Goal: Register for event/course

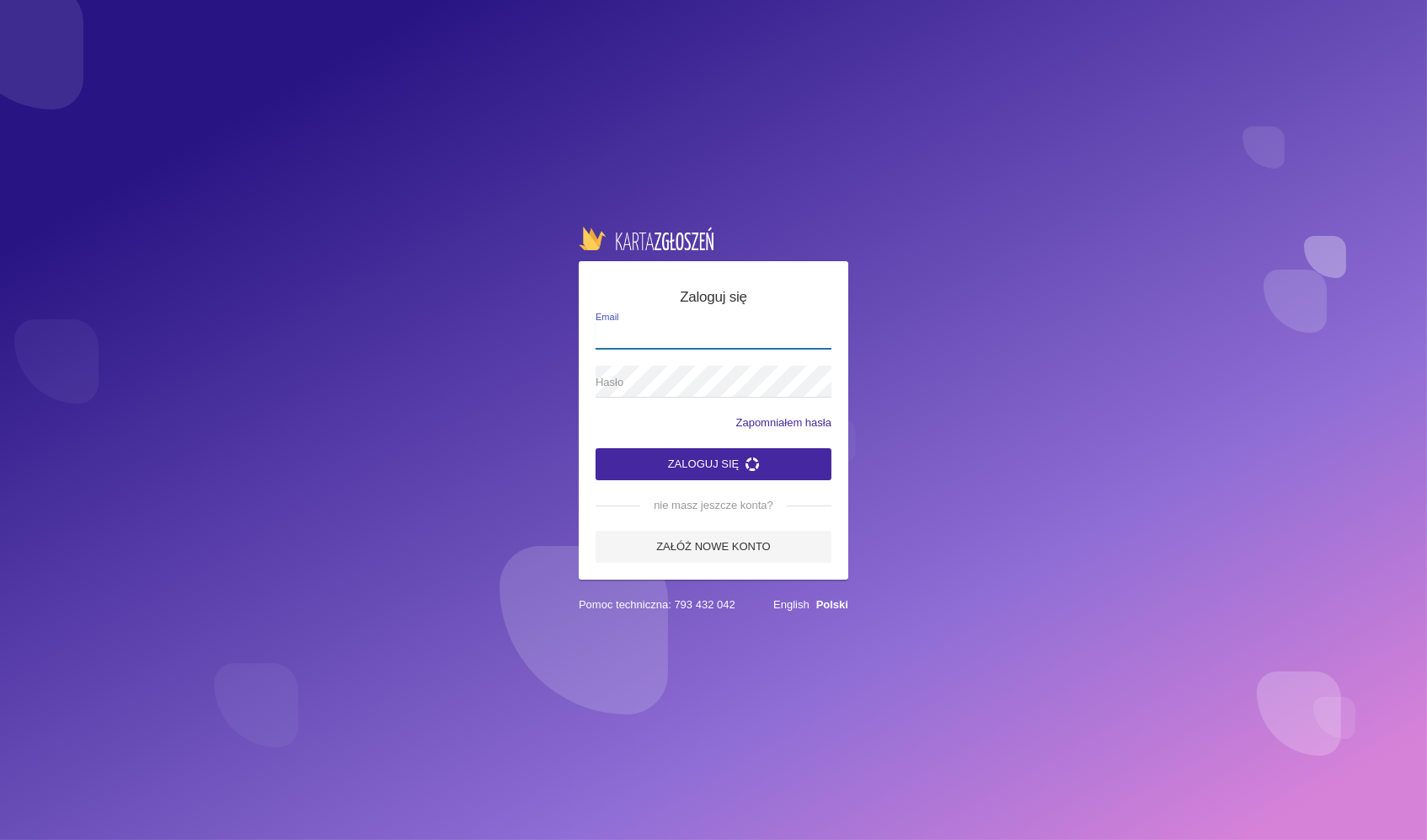
type input "[EMAIL_ADDRESS][DOMAIN_NAME]"
click at [650, 458] on button "Zaloguj się" at bounding box center [714, 464] width 236 height 32
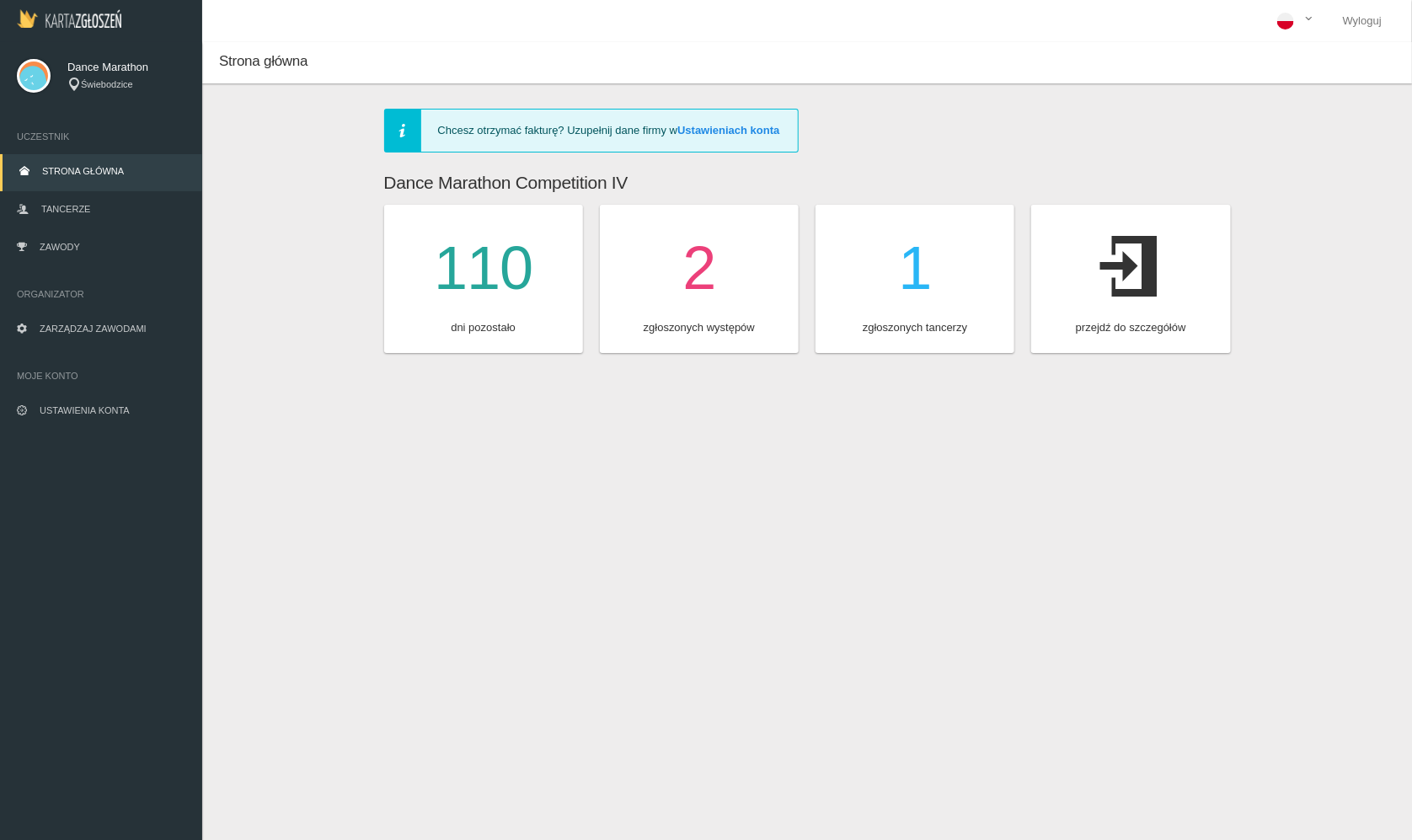
click at [125, 164] on link "Strona główna" at bounding box center [101, 172] width 202 height 37
click at [133, 252] on link "Zawody" at bounding box center [101, 248] width 202 height 37
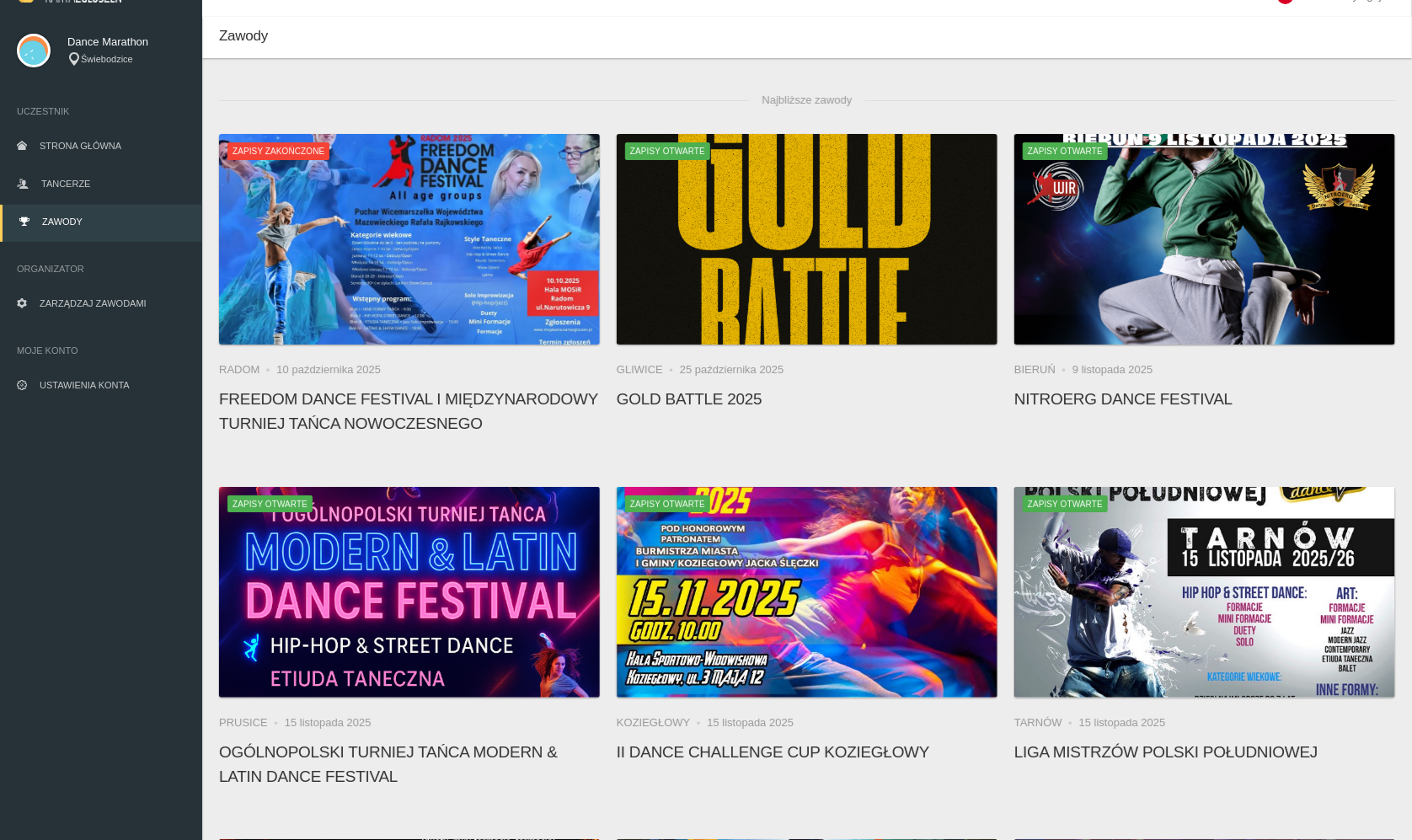
scroll to position [24, 0]
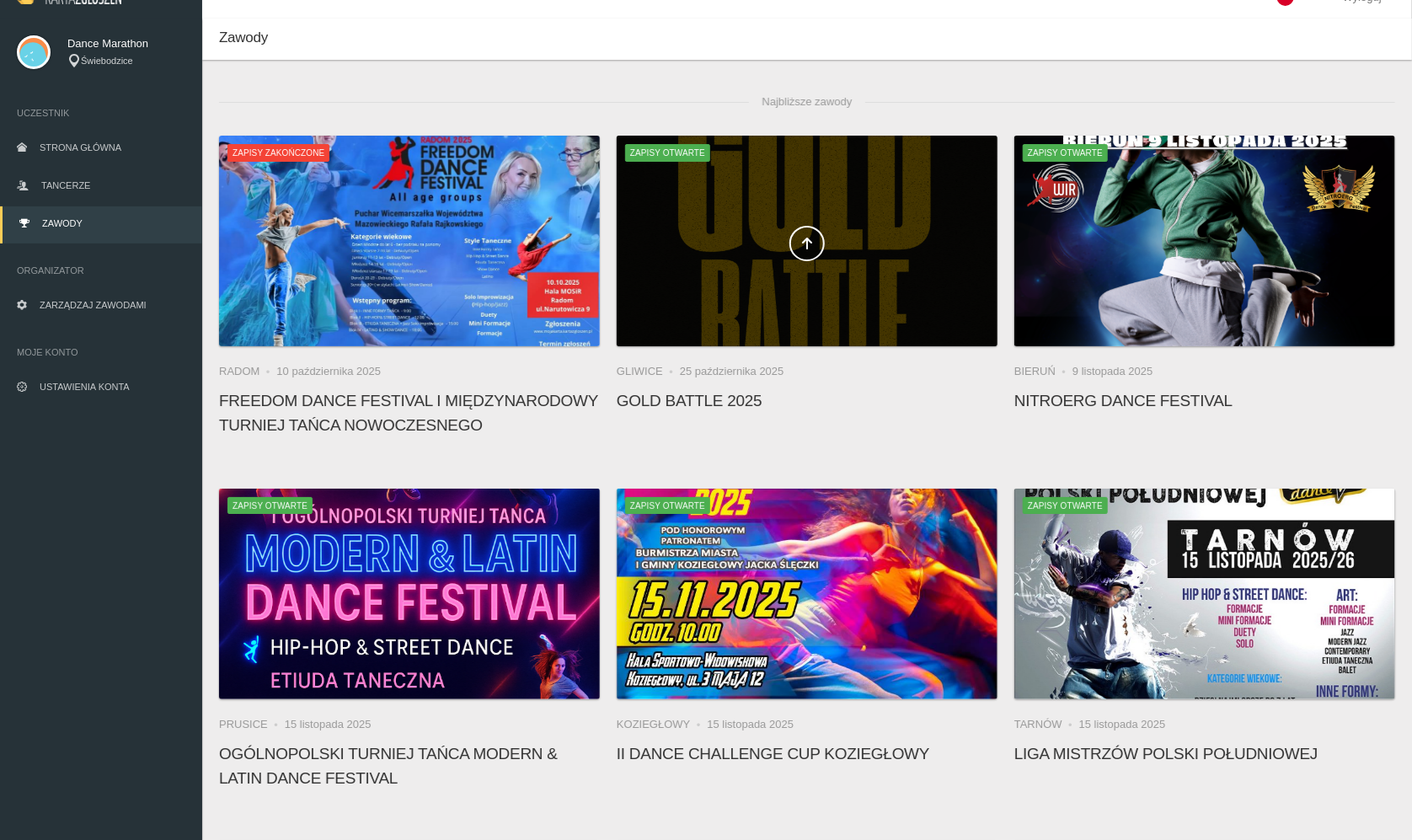
click at [757, 306] on div at bounding box center [807, 241] width 381 height 210
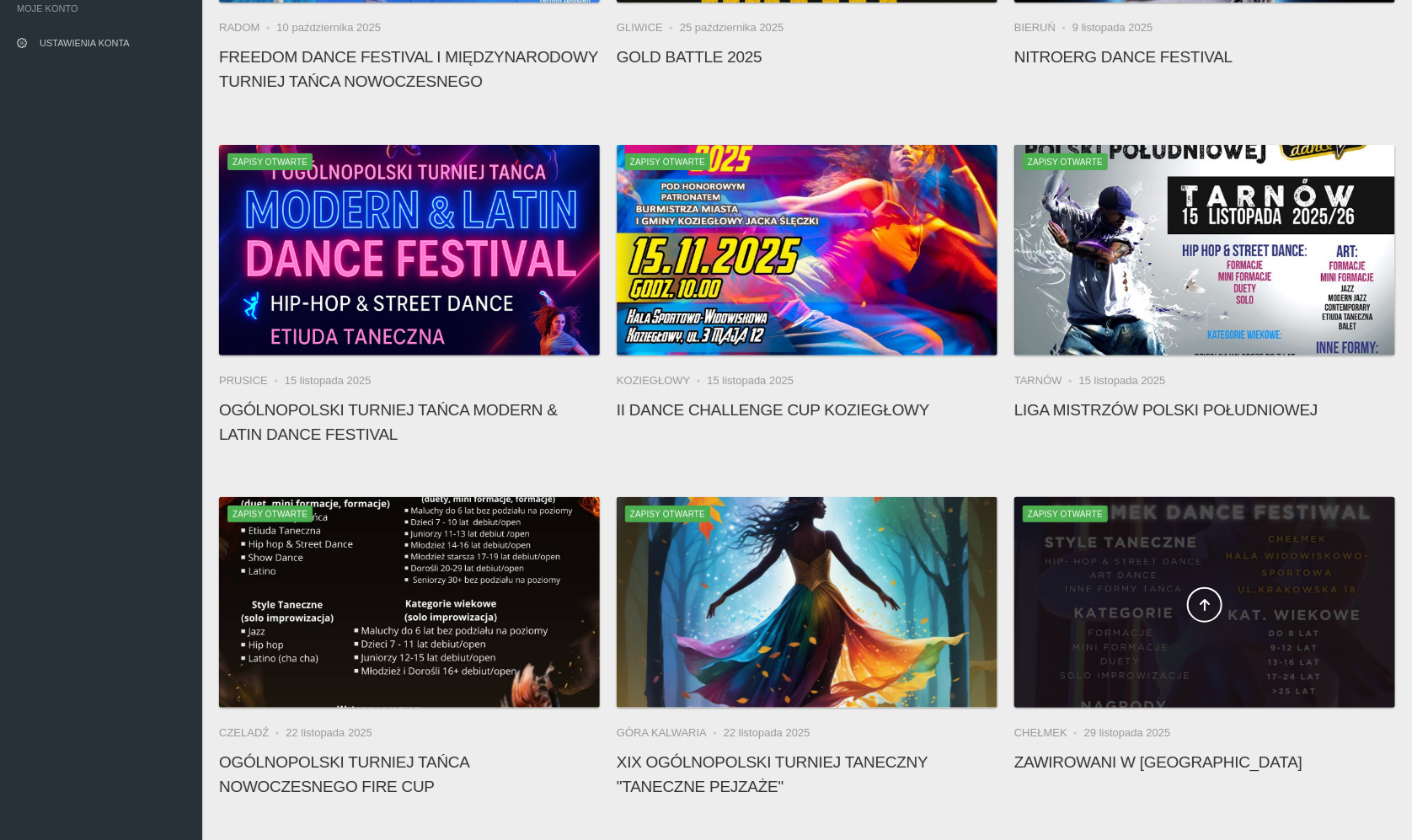
scroll to position [362, 0]
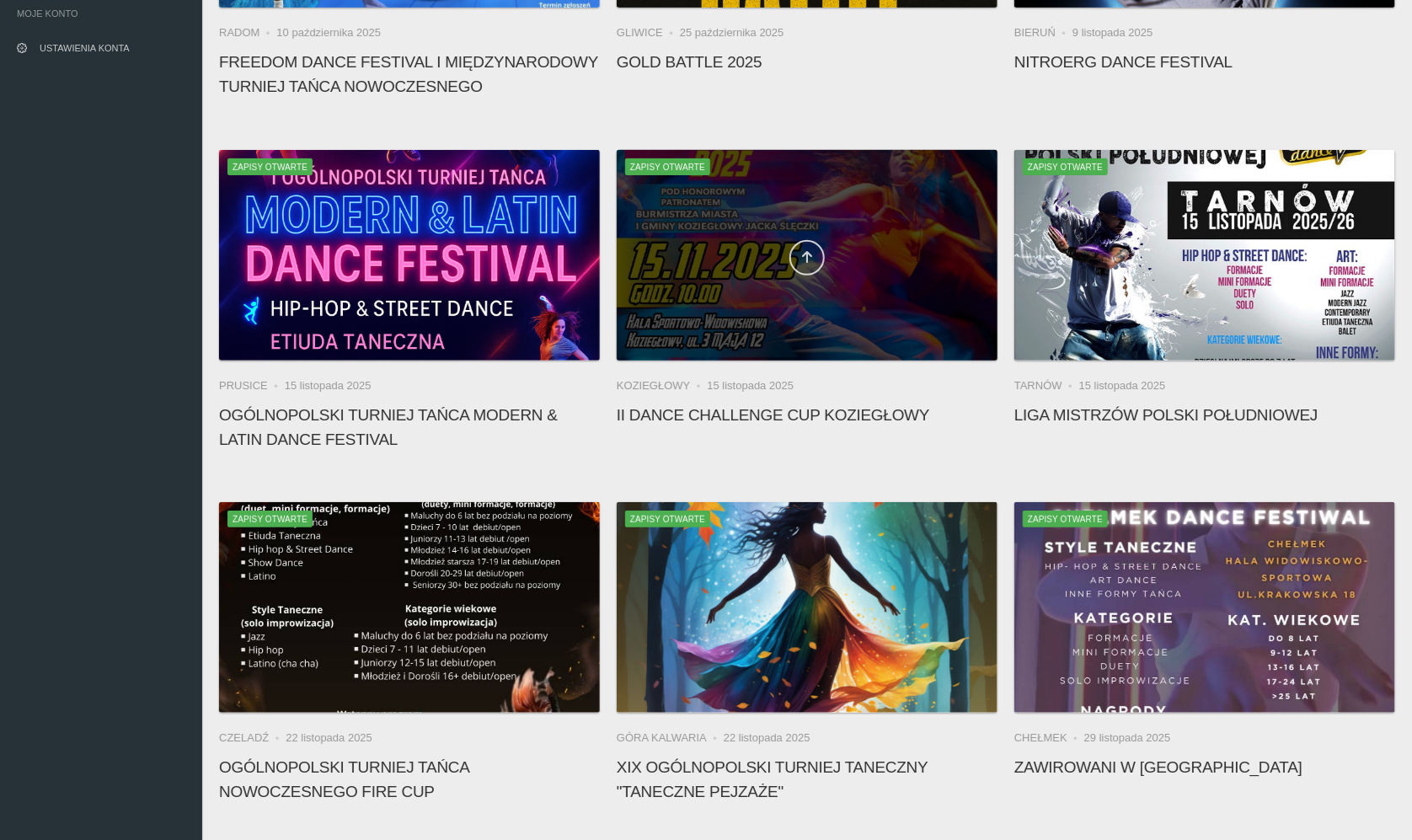
click at [801, 254] on icon at bounding box center [807, 256] width 14 height 14
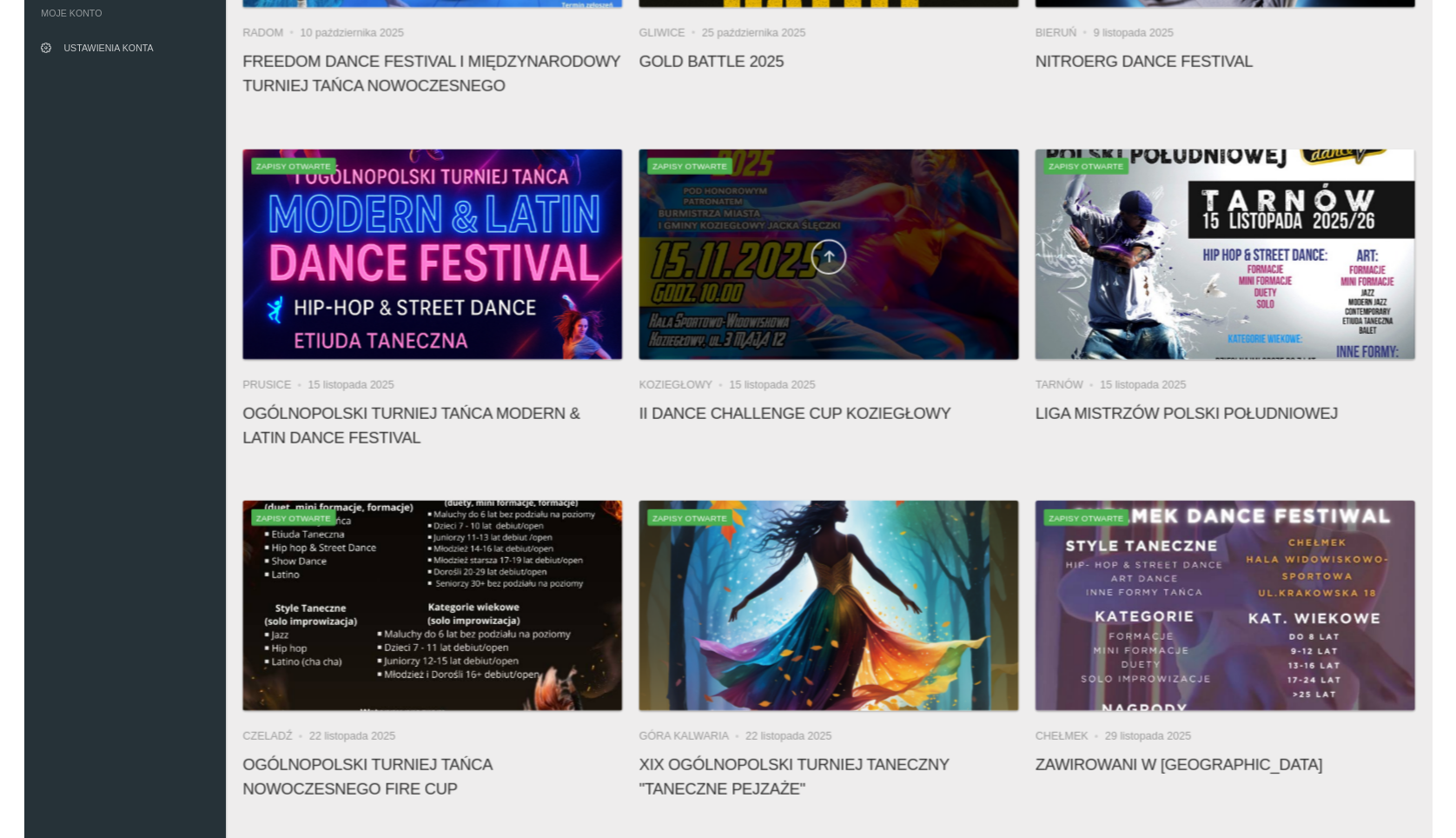
scroll to position [44, 0]
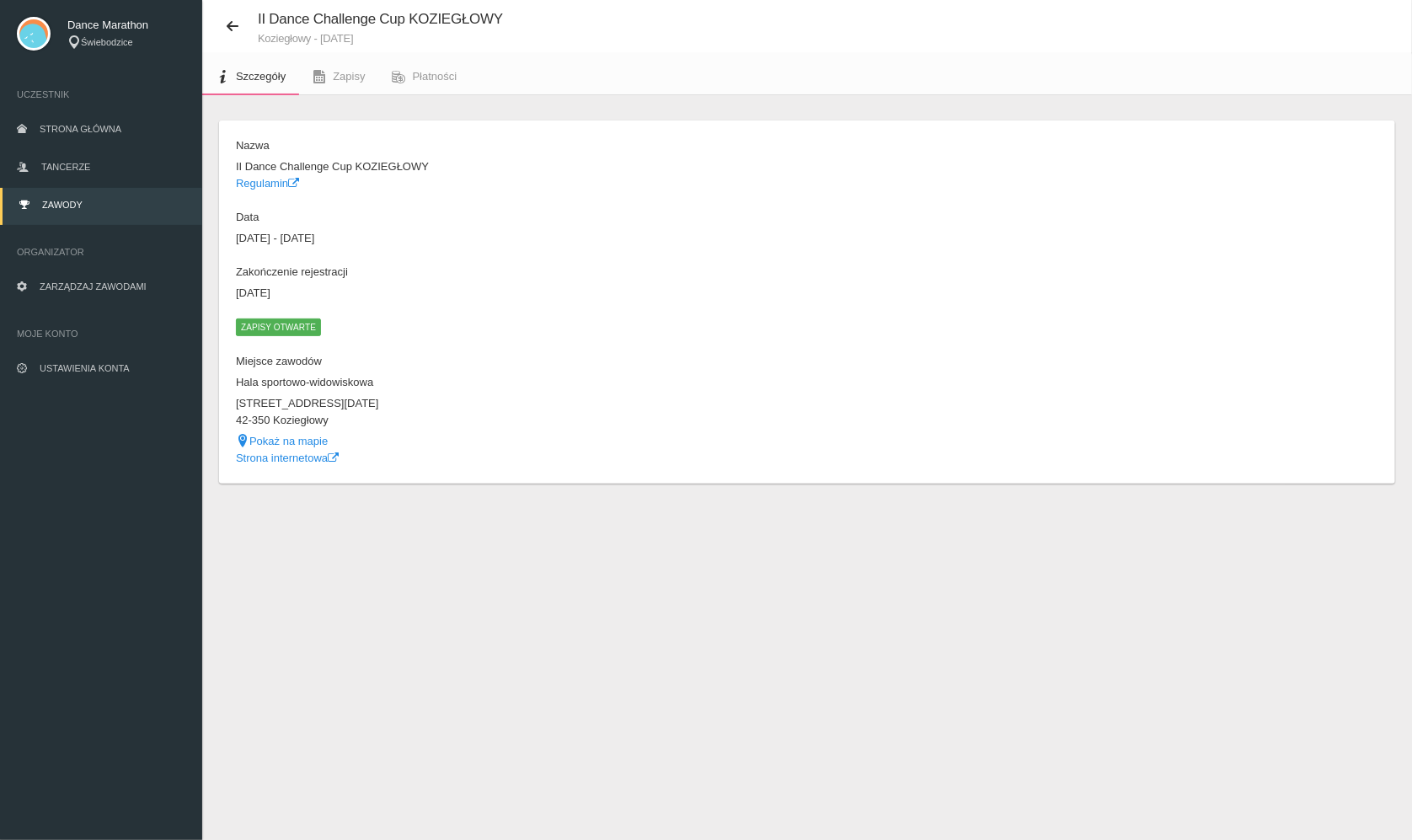
click at [273, 323] on span "Zapisy otwarte" at bounding box center [279, 326] width 85 height 17
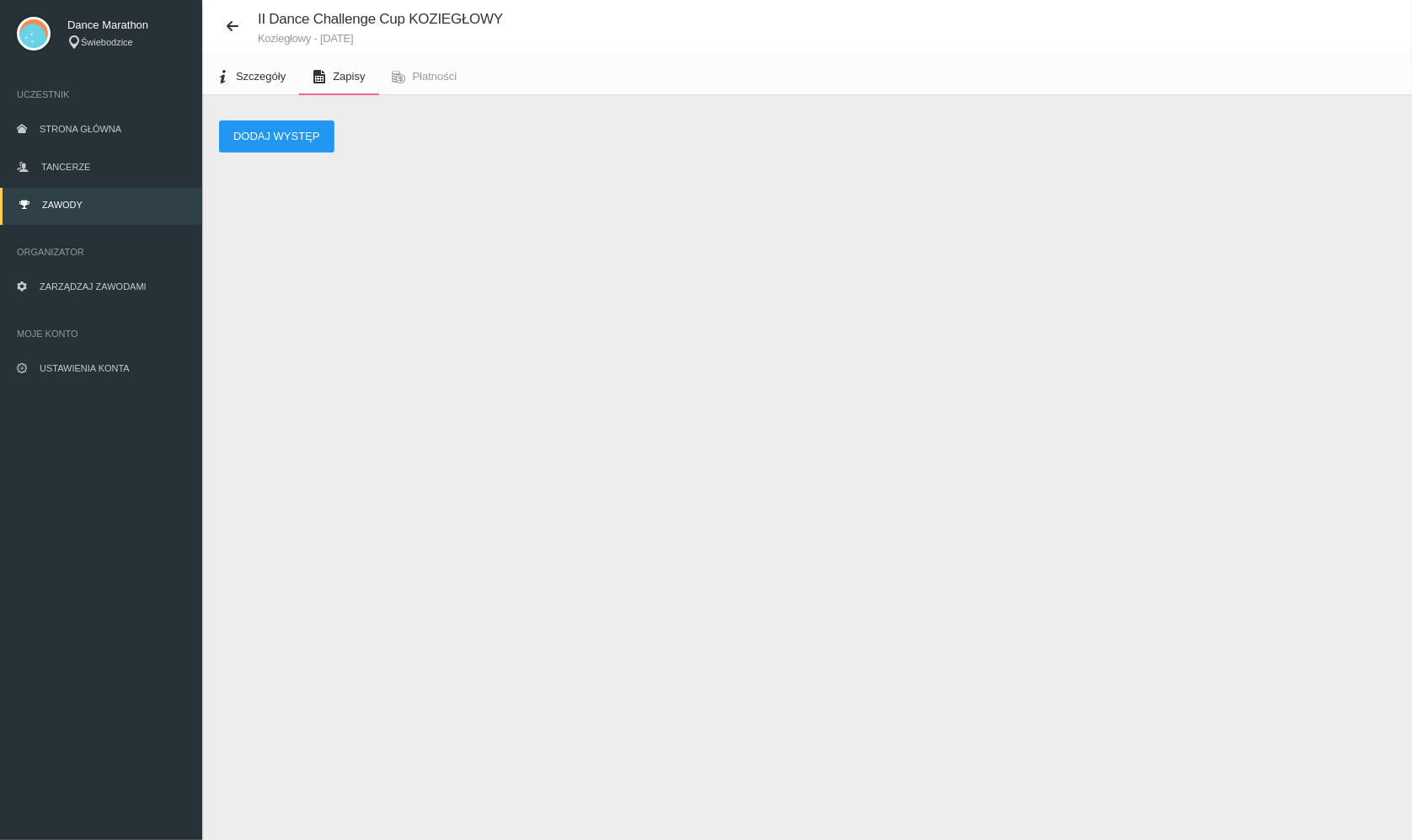
click at [274, 77] on span "Szczegóły" at bounding box center [261, 77] width 50 height 13
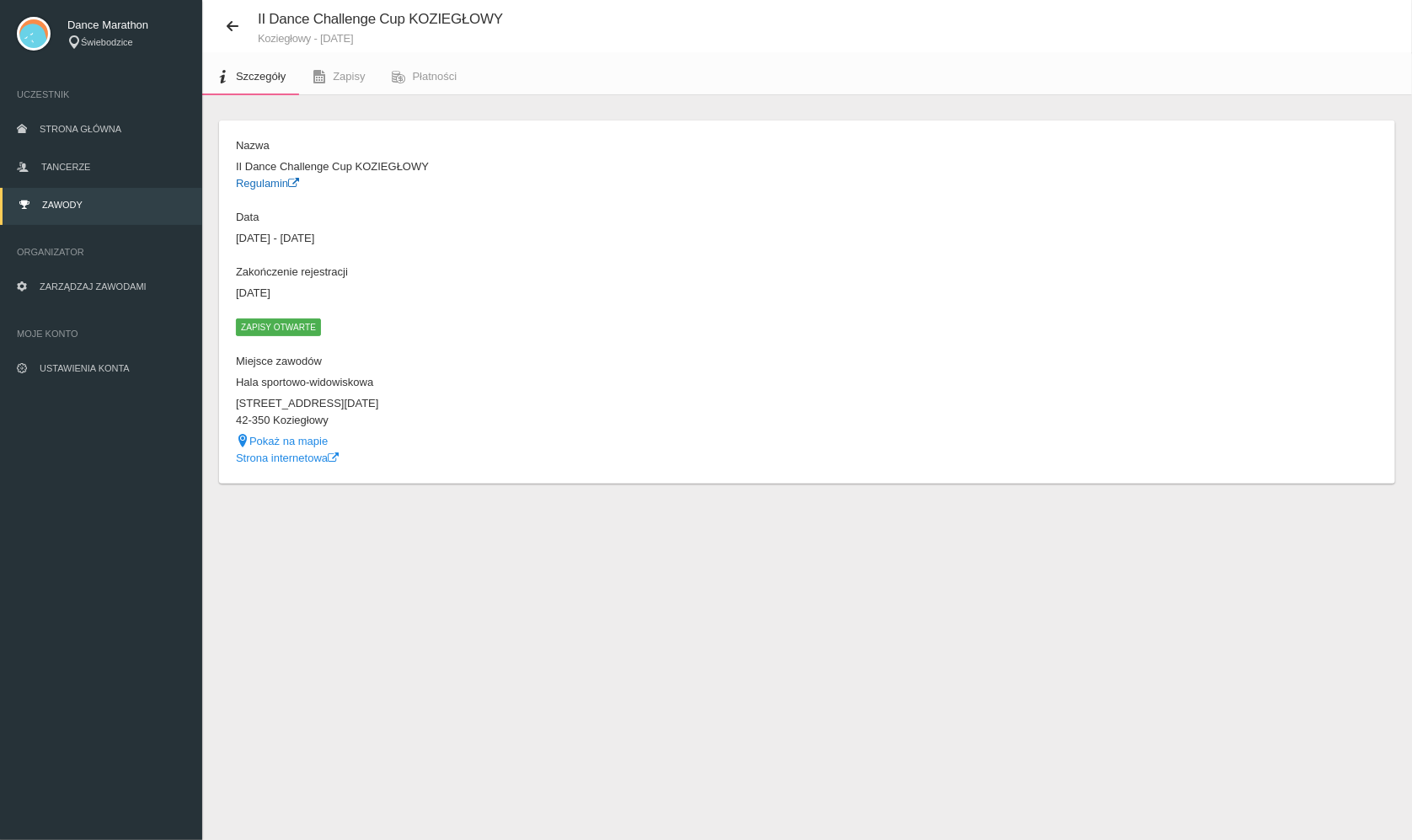
click at [272, 182] on link "Regulamin" at bounding box center [267, 183] width 64 height 13
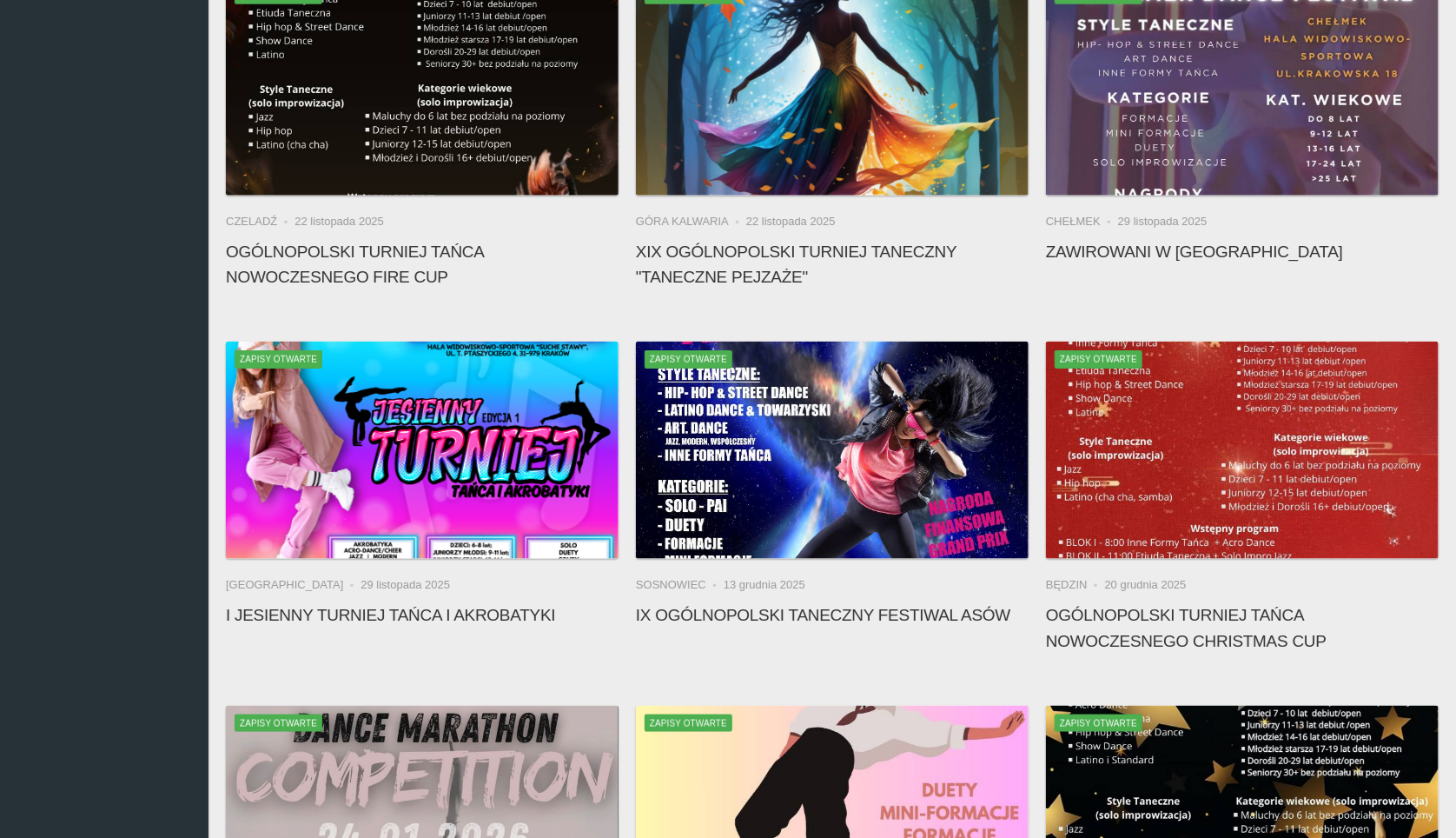
scroll to position [938, 0]
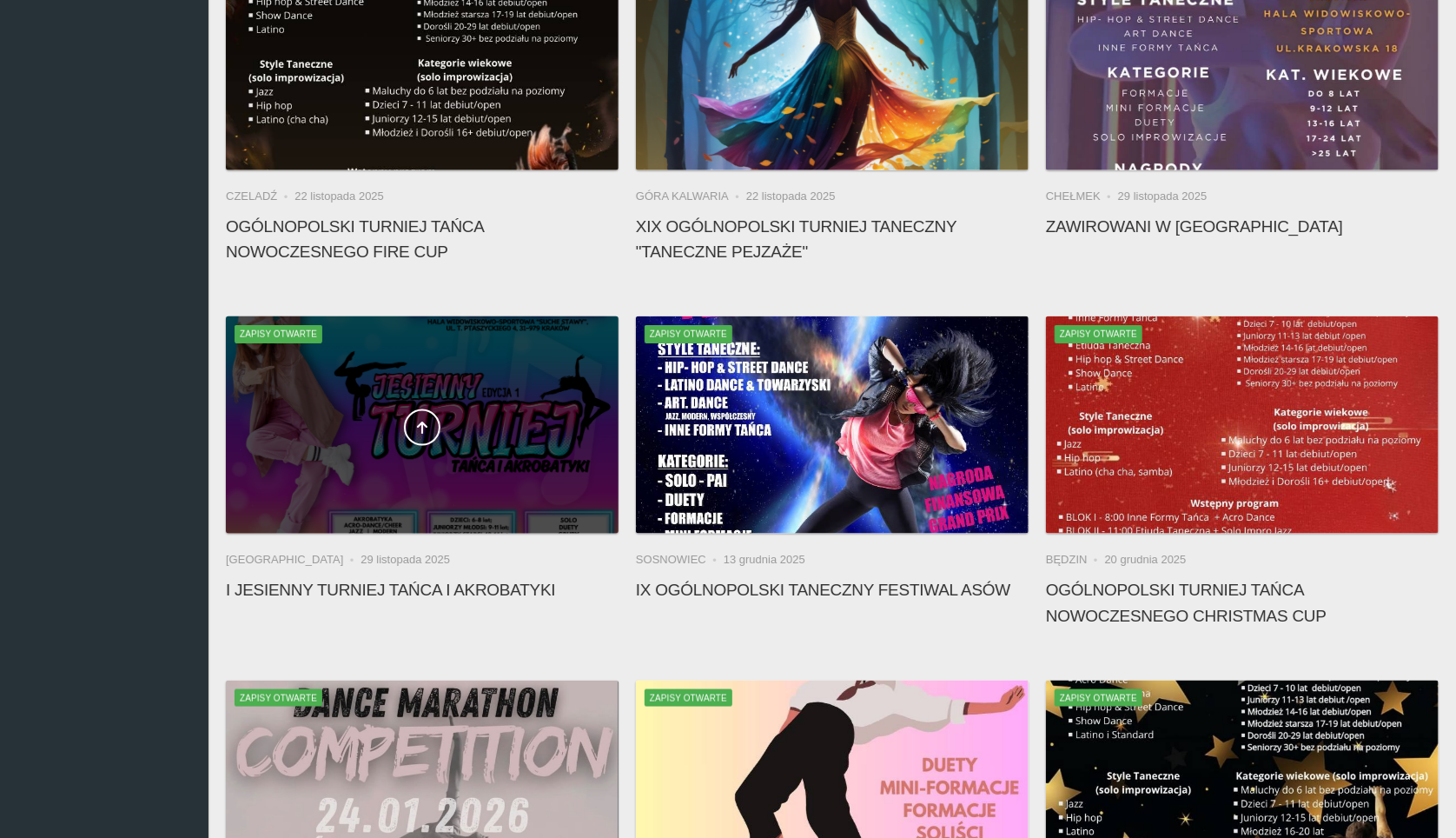
click at [466, 396] on div at bounding box center [421, 424] width 393 height 217
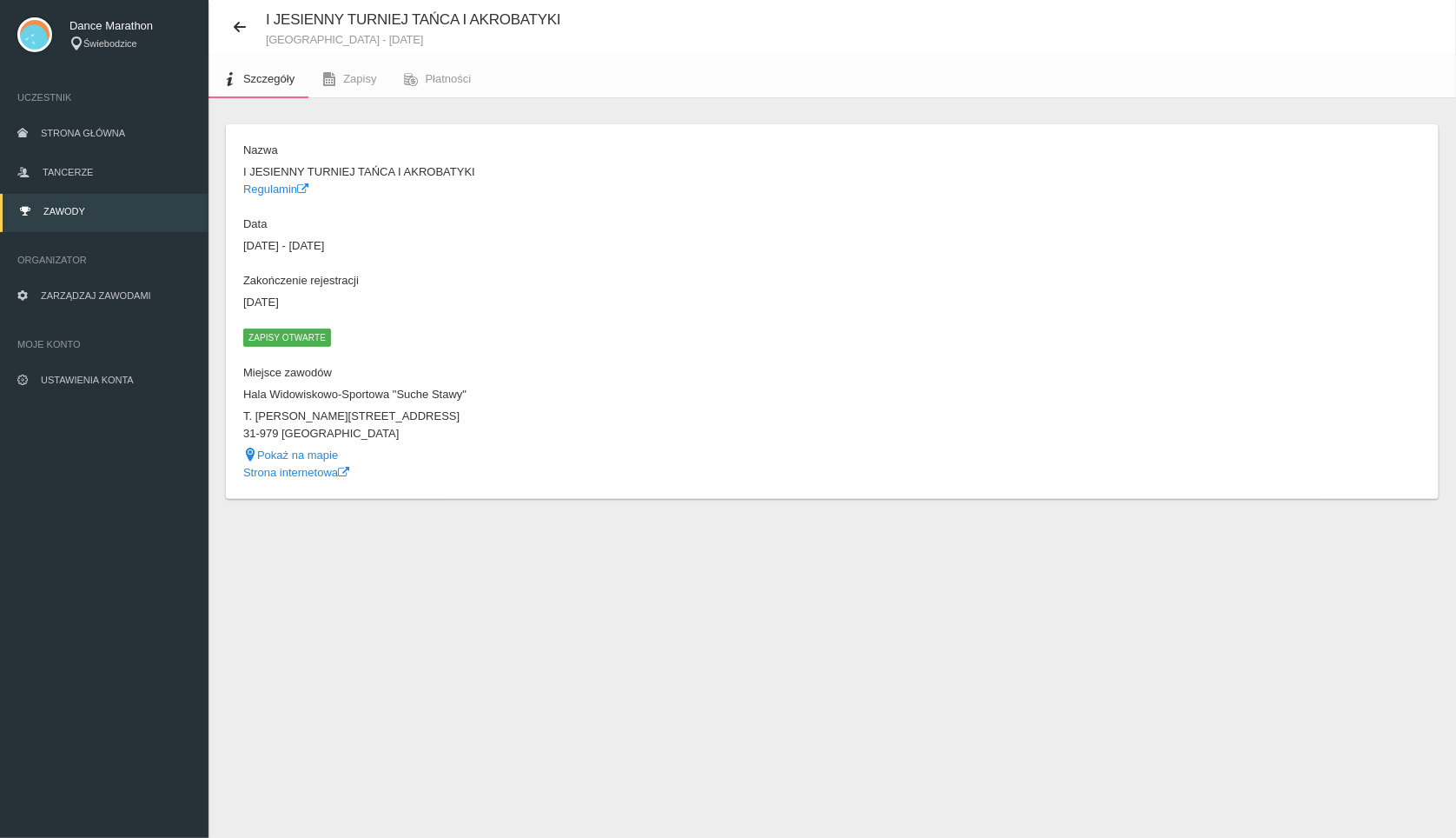
click at [320, 328] on span "Zapisy otwarte" at bounding box center [287, 337] width 87 height 17
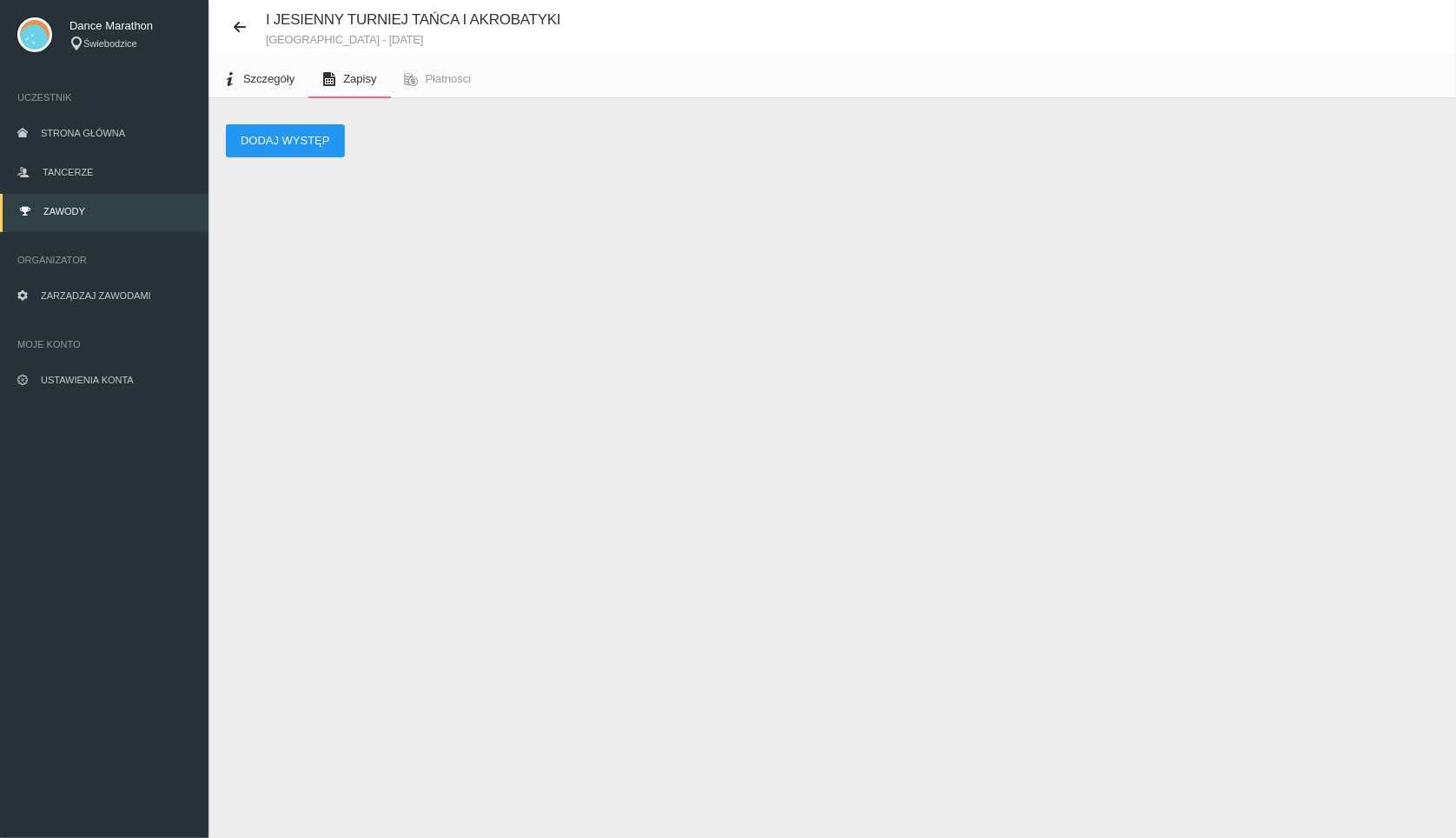
click at [268, 67] on link "Szczegóły" at bounding box center [258, 79] width 100 height 38
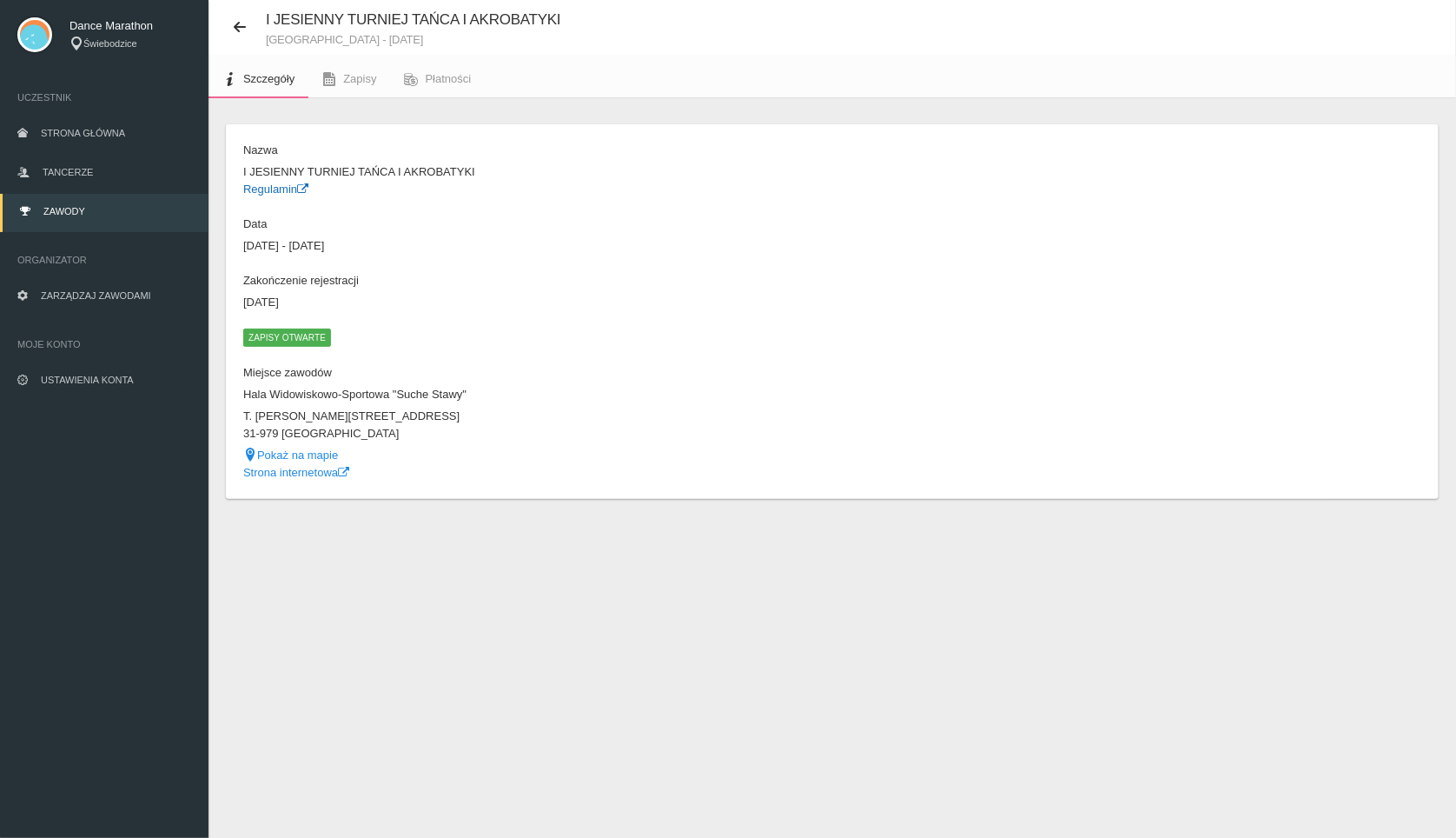
click at [281, 188] on link "Regulamin" at bounding box center [276, 189] width 66 height 13
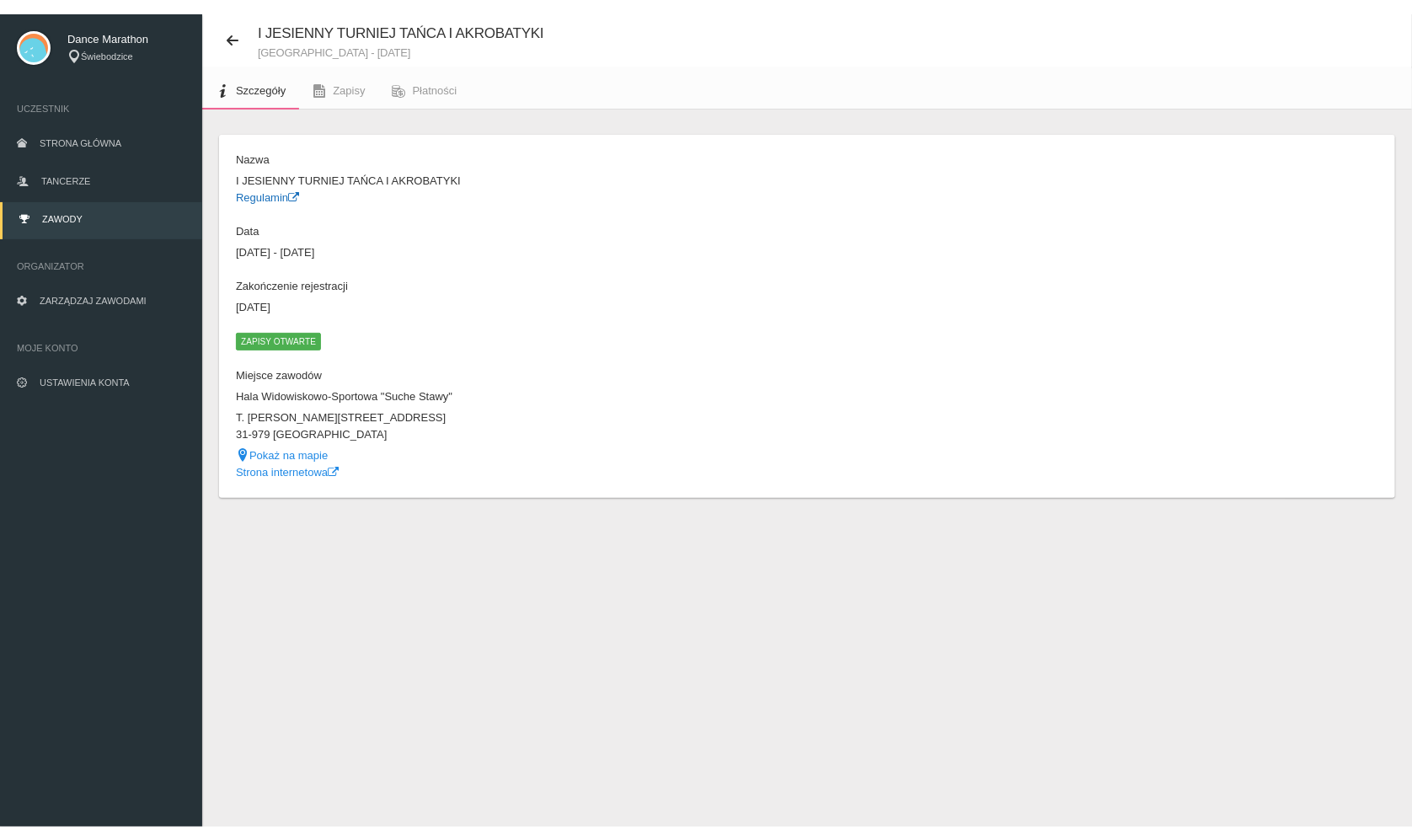
scroll to position [42, 0]
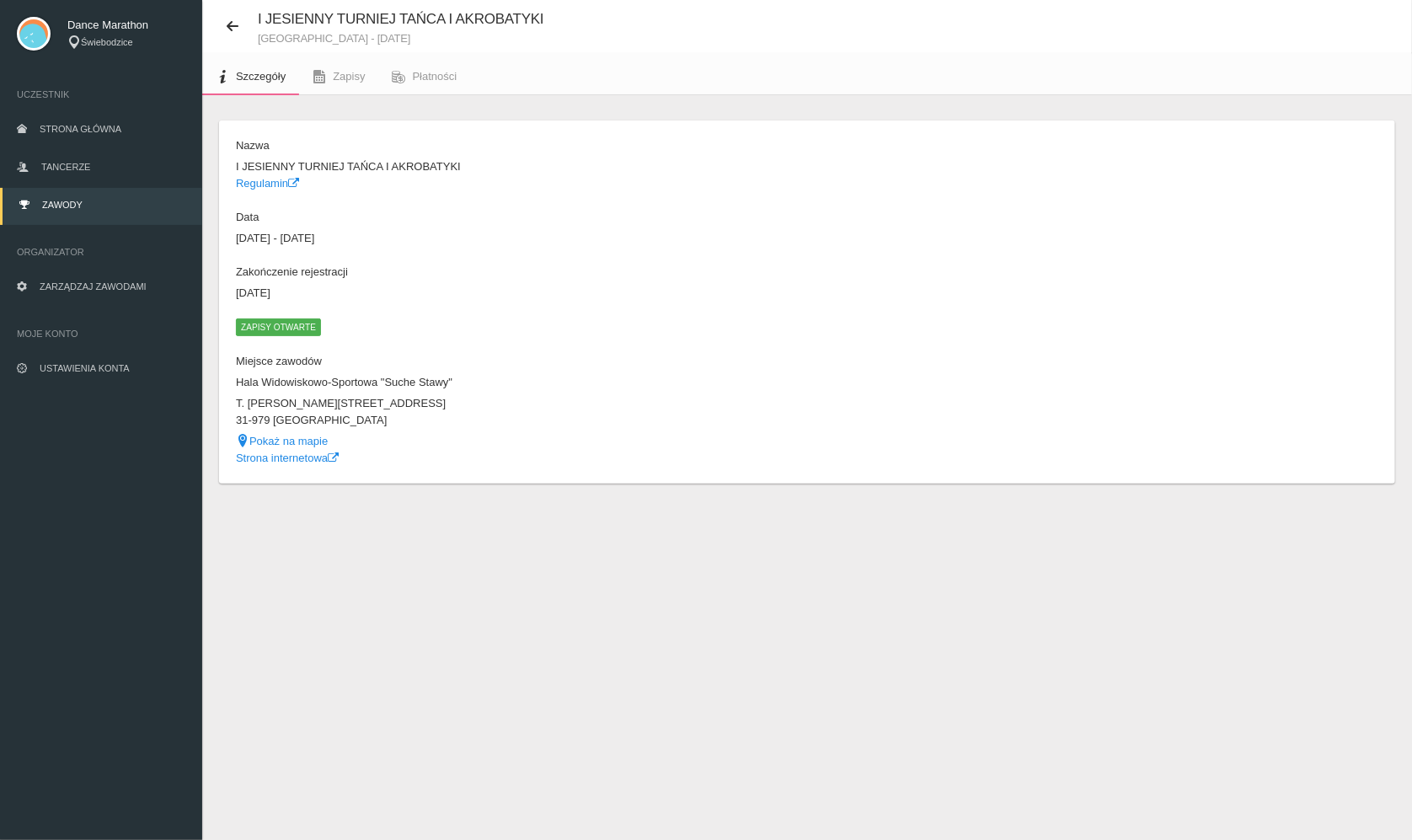
click at [122, 219] on link "Zawody" at bounding box center [101, 207] width 202 height 37
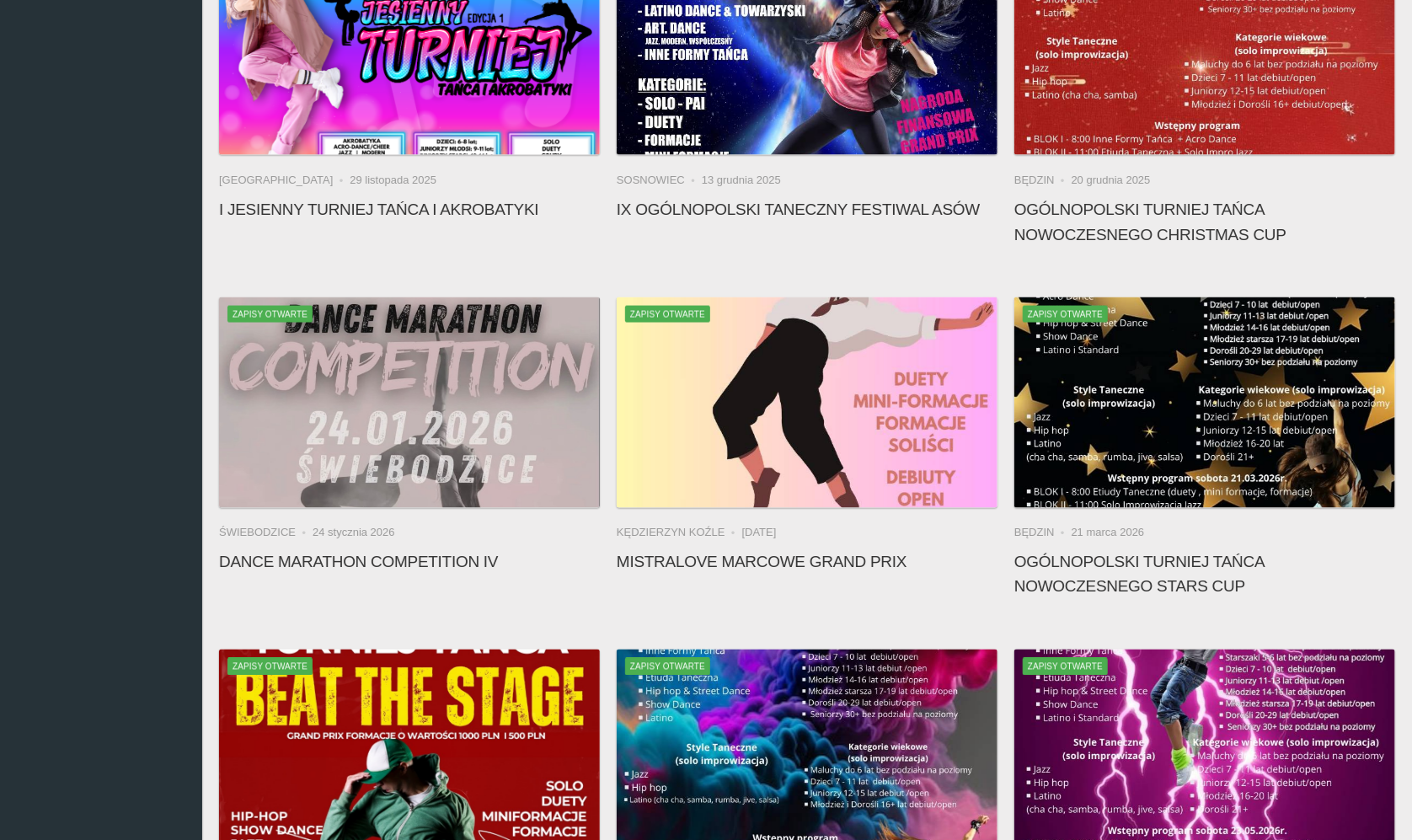
scroll to position [1225, 0]
